Goal: Transaction & Acquisition: Book appointment/travel/reservation

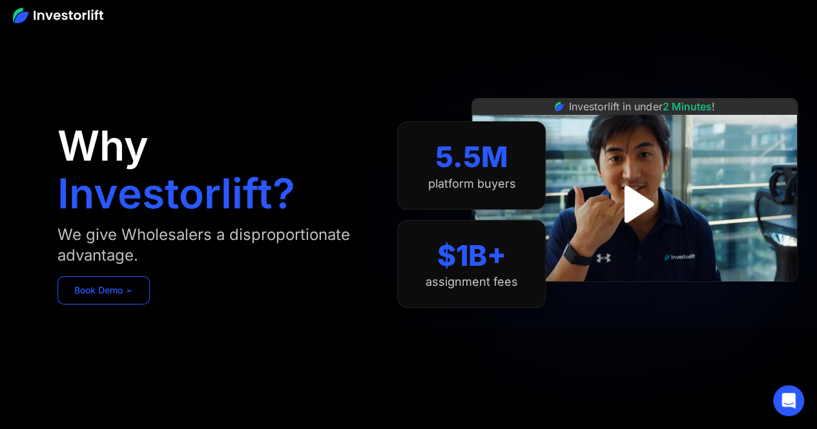
click at [112, 289] on link "Book Demo ➢" at bounding box center [103, 290] width 92 height 28
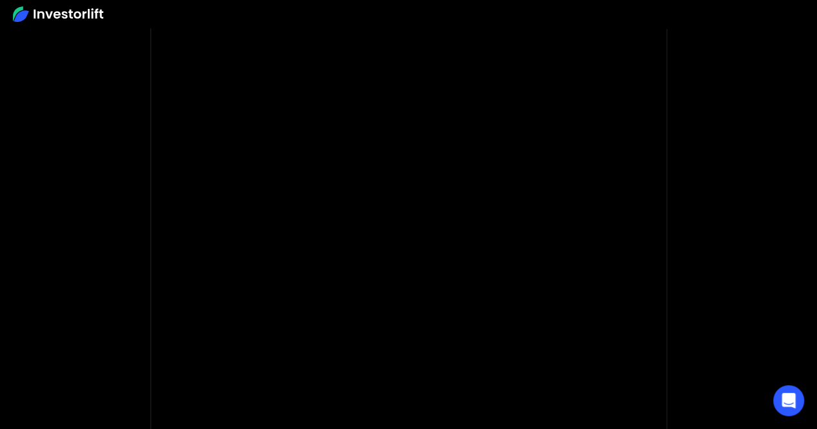
scroll to position [147, 0]
